Goal: Information Seeking & Learning: Learn about a topic

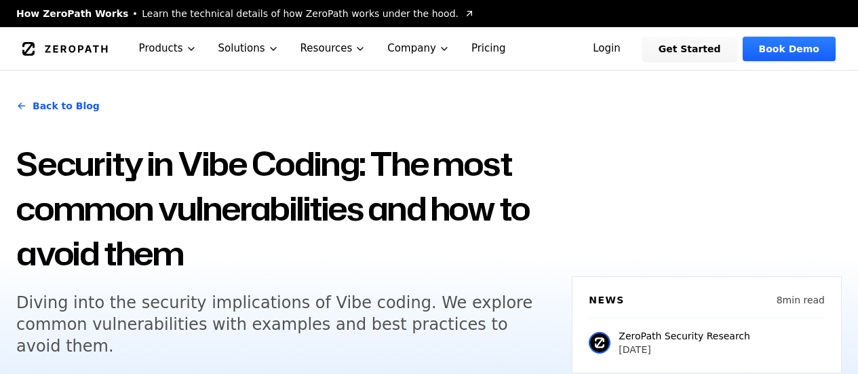
scroll to position [646, 0]
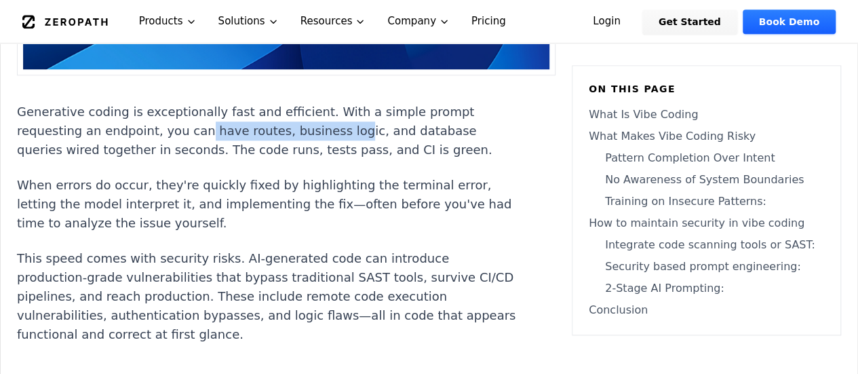
drag, startPoint x: 187, startPoint y: 100, endPoint x: 330, endPoint y: 105, distance: 143.2
click at [330, 105] on p "Generative coding is exceptionally fast and efficient. With a simple prompt req…" at bounding box center [269, 130] width 505 height 57
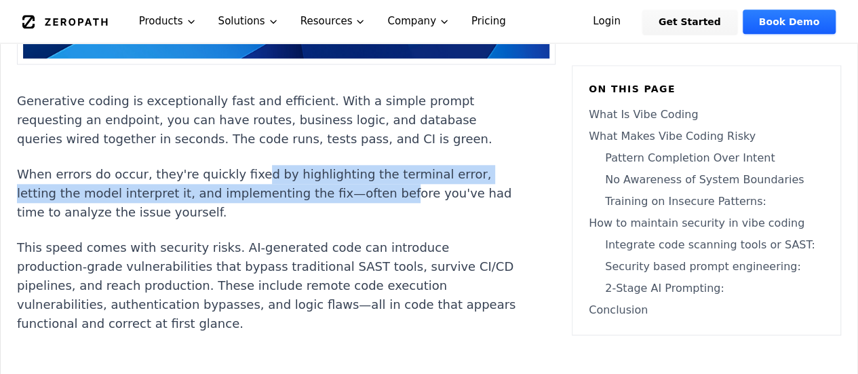
drag, startPoint x: 238, startPoint y: 151, endPoint x: 393, endPoint y: 169, distance: 155.7
click at [393, 169] on p "When errors do occur, they're quickly fixed by highlighting the terminal error,…" at bounding box center [269, 193] width 505 height 57
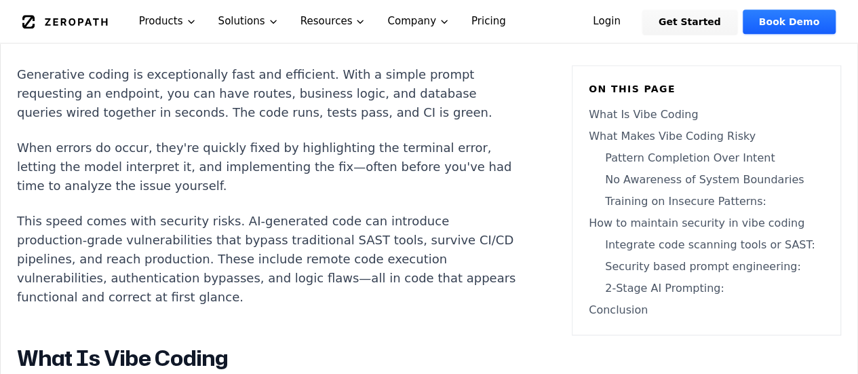
scroll to position [684, 0]
drag, startPoint x: 179, startPoint y: 196, endPoint x: 334, endPoint y: 198, distance: 155.4
click at [334, 211] on p "This speed comes with security risks. AI-generated code can introduce productio…" at bounding box center [269, 258] width 505 height 95
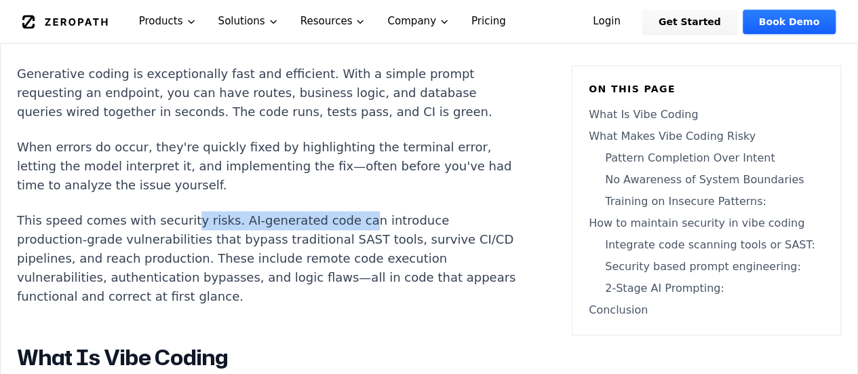
click at [334, 211] on p "This speed comes with security risks. AI-generated code can introduce productio…" at bounding box center [269, 258] width 505 height 95
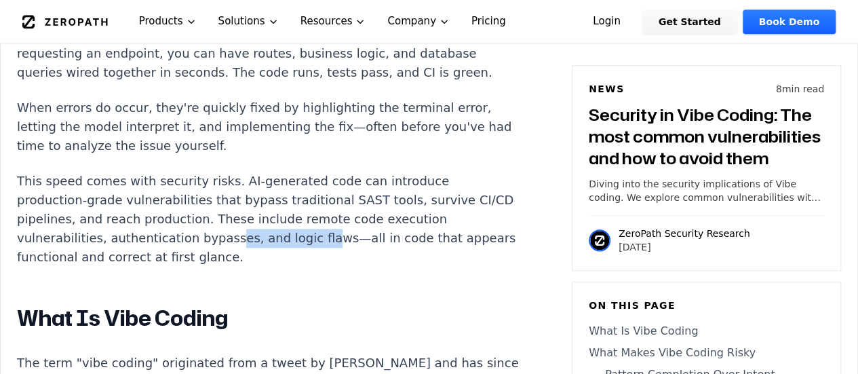
drag, startPoint x: 216, startPoint y: 208, endPoint x: 303, endPoint y: 210, distance: 86.8
click at [303, 210] on p "This speed comes with security risks. AI-generated code can introduce productio…" at bounding box center [269, 219] width 505 height 95
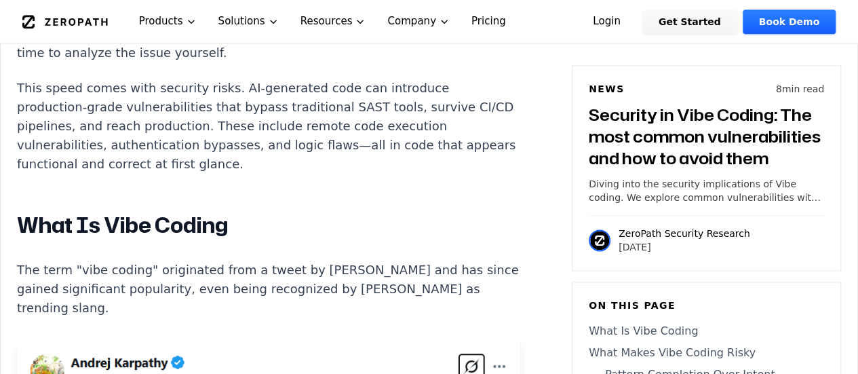
scroll to position [846, 0]
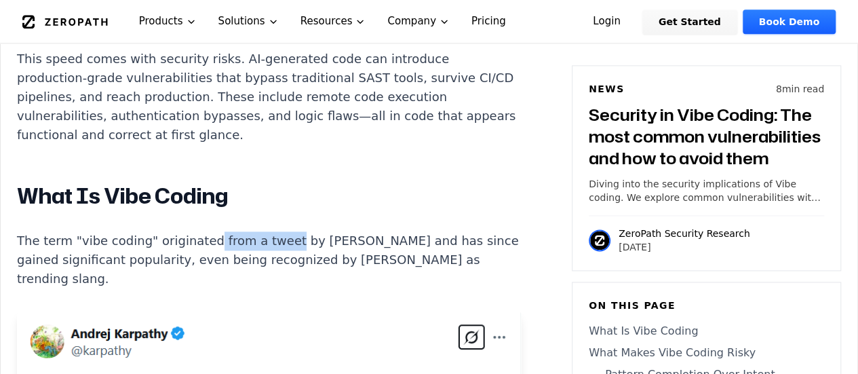
drag, startPoint x: 200, startPoint y: 210, endPoint x: 291, endPoint y: 219, distance: 91.3
click at [291, 231] on p "The term "vibe coding" originated from a tweet by [PERSON_NAME] and has since g…" at bounding box center [269, 259] width 505 height 57
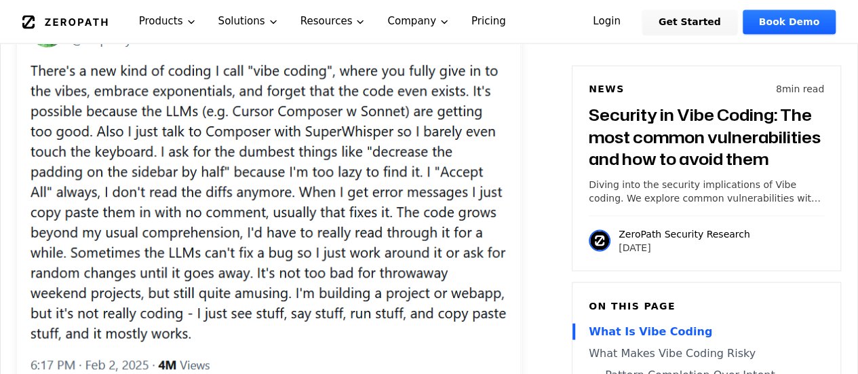
scroll to position [1391, 0]
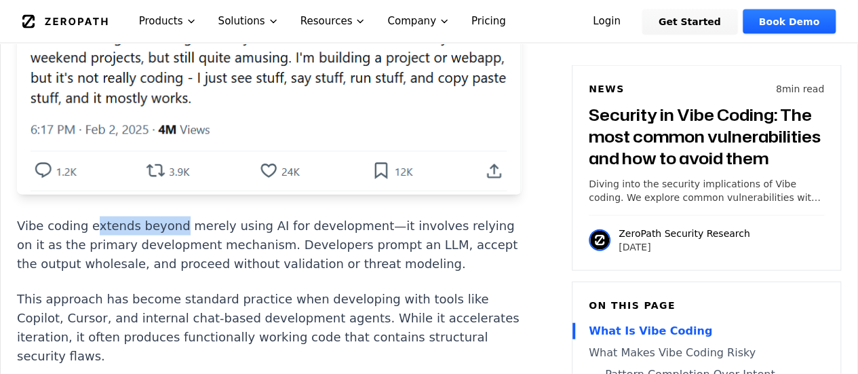
drag, startPoint x: 92, startPoint y: 119, endPoint x: 203, endPoint y: 149, distance: 114.5
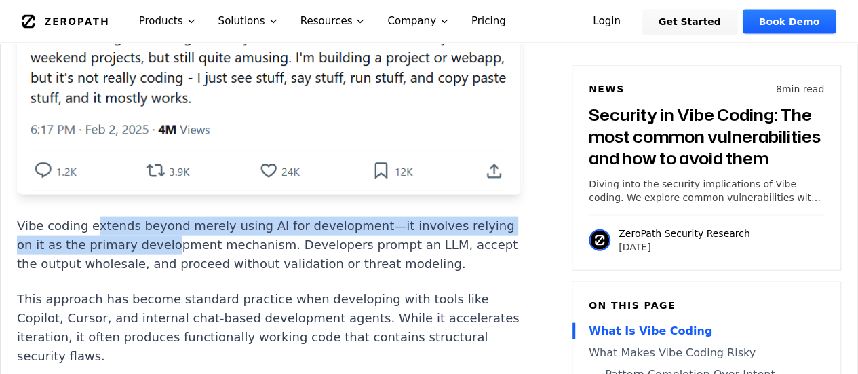
click at [203, 216] on p "Vibe coding extends beyond merely using AI for development—it involves relying …" at bounding box center [269, 244] width 505 height 57
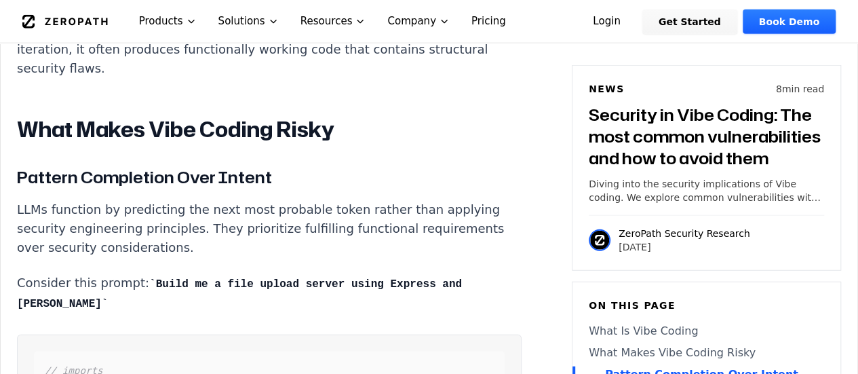
scroll to position [1680, 0]
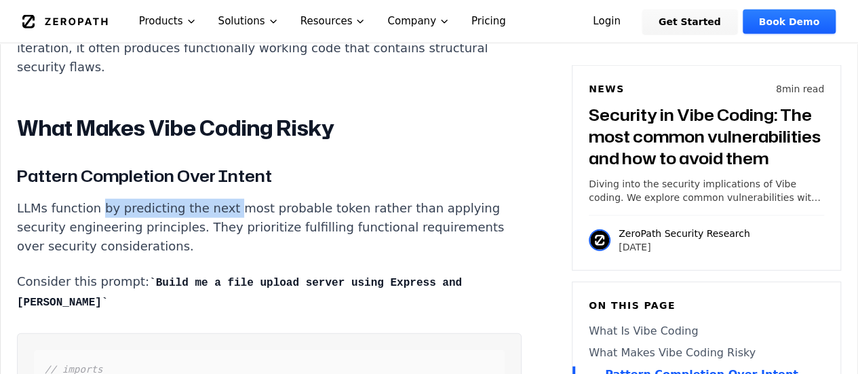
drag, startPoint x: 97, startPoint y: 140, endPoint x: 220, endPoint y: 147, distance: 123.7
click at [220, 199] on p "LLMs function by predicting the next most probable token rather than applying s…" at bounding box center [269, 227] width 505 height 57
click at [250, 199] on p "LLMs function by predicting the next most probable token rather than applying s…" at bounding box center [269, 227] width 505 height 57
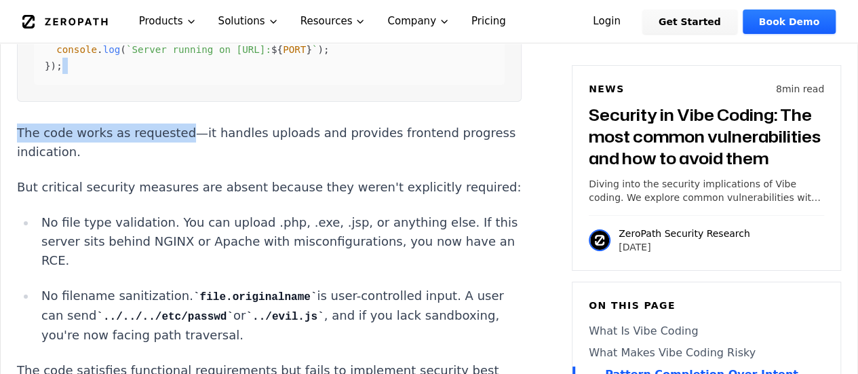
drag, startPoint x: 170, startPoint y: 51, endPoint x: 204, endPoint y: 58, distance: 35.4
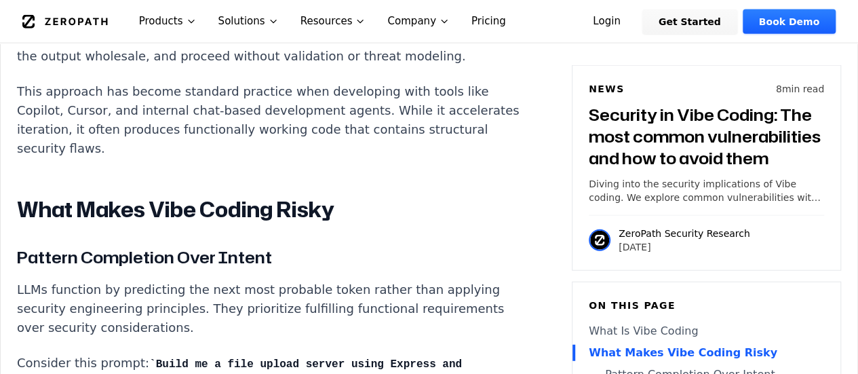
scroll to position [1596, 0]
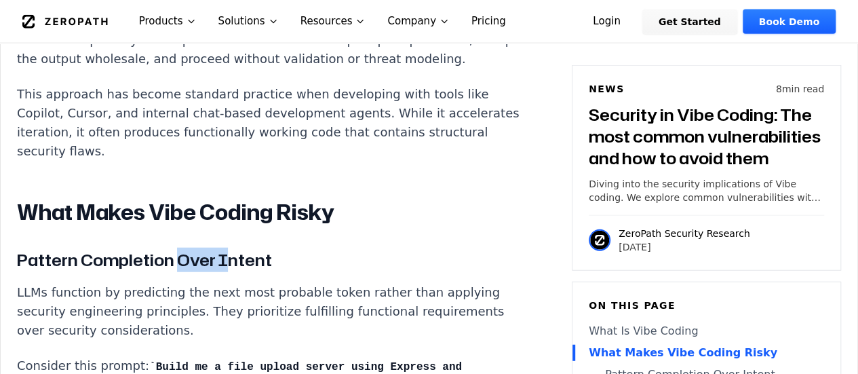
drag, startPoint x: 179, startPoint y: 198, endPoint x: 242, endPoint y: 197, distance: 63.1
click at [242, 248] on h3 "Pattern Completion Over Intent" at bounding box center [269, 260] width 505 height 24
drag, startPoint x: 155, startPoint y: 150, endPoint x: 230, endPoint y: 159, distance: 75.8
